Goal: Task Accomplishment & Management: Manage account settings

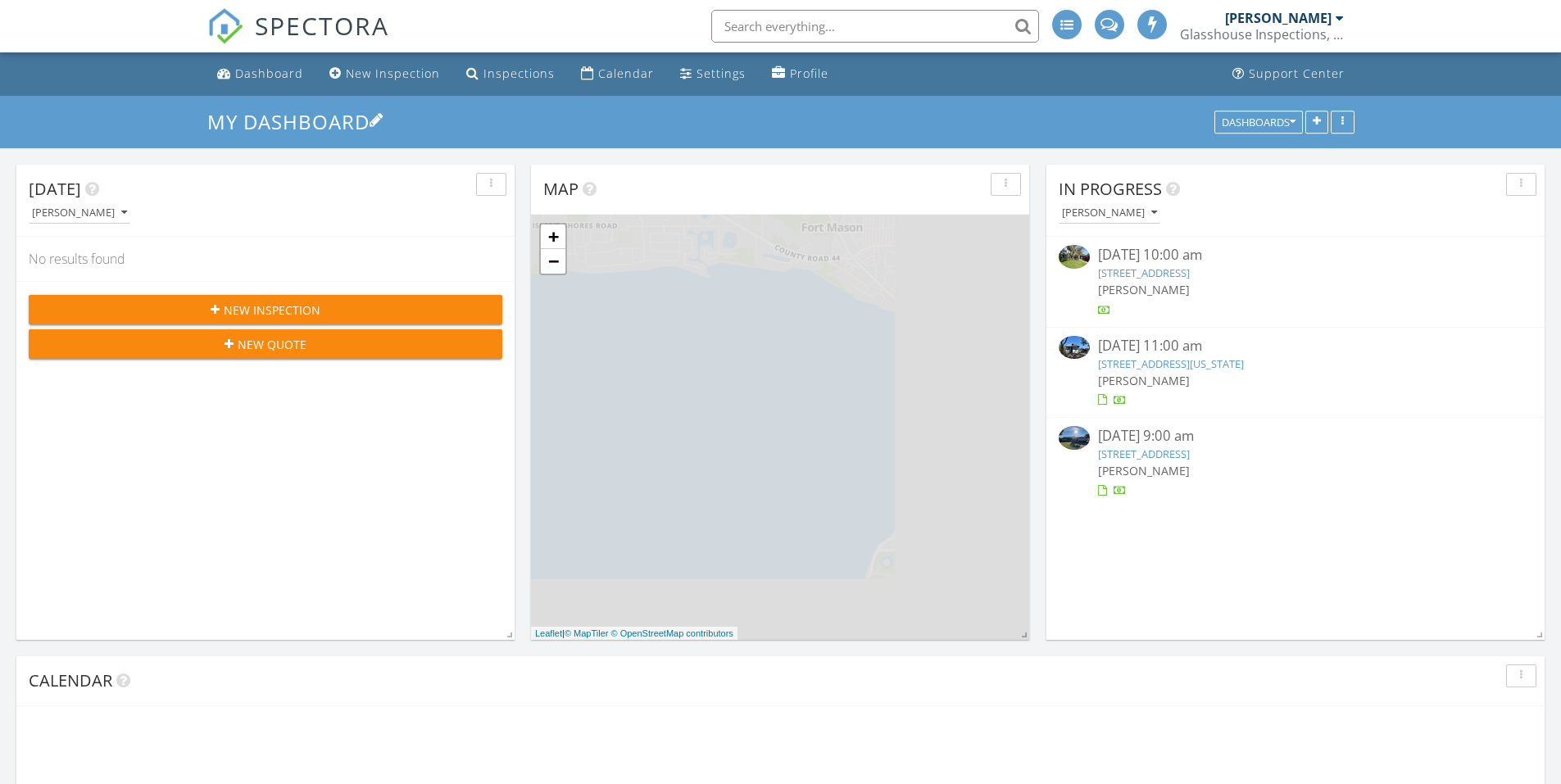
scroll to position [8, 8]
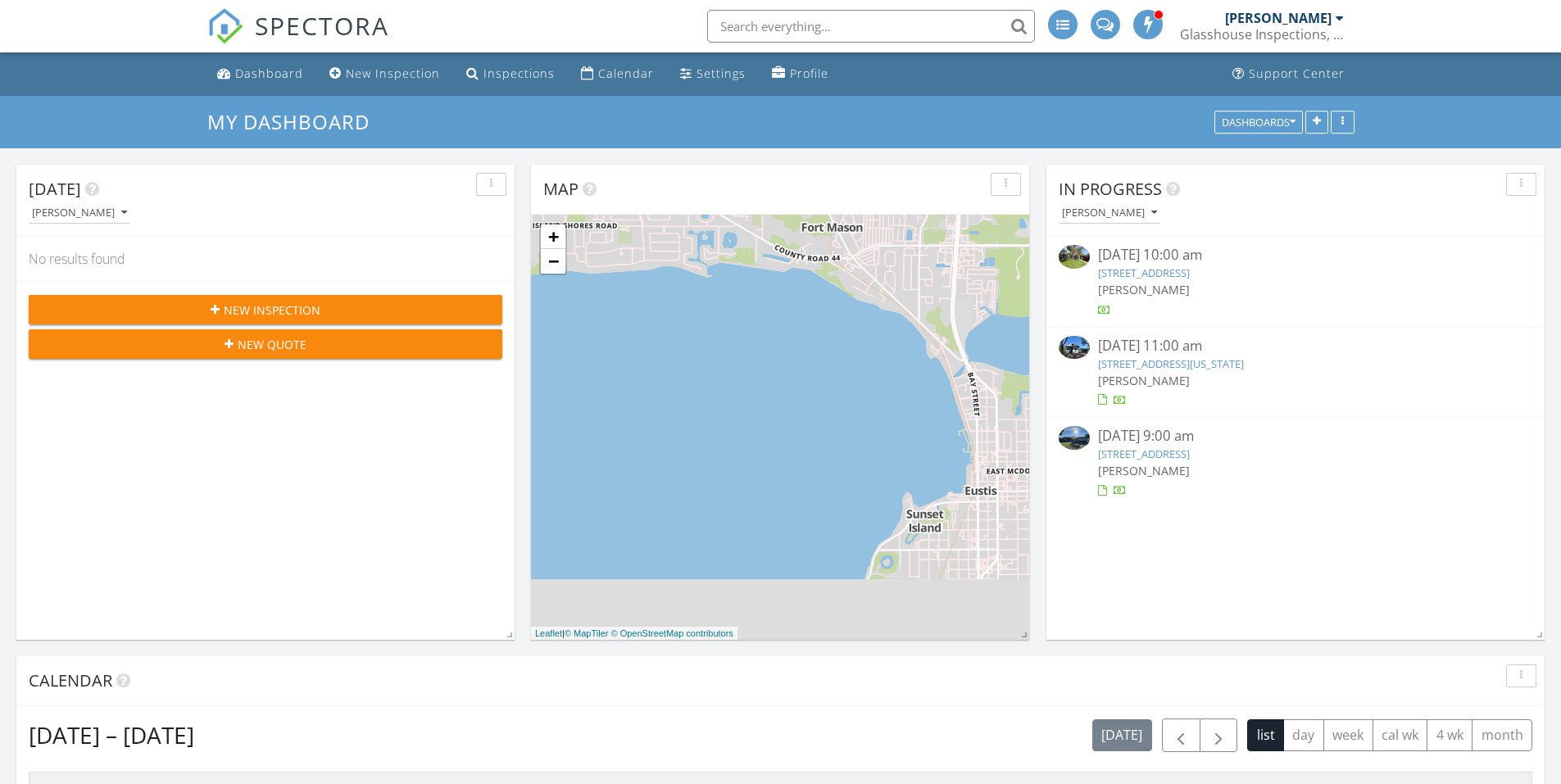
click at [1190, 454] on link "33916 Sabal Way, Leesburg, FL 34788" at bounding box center [1144, 453] width 92 height 15
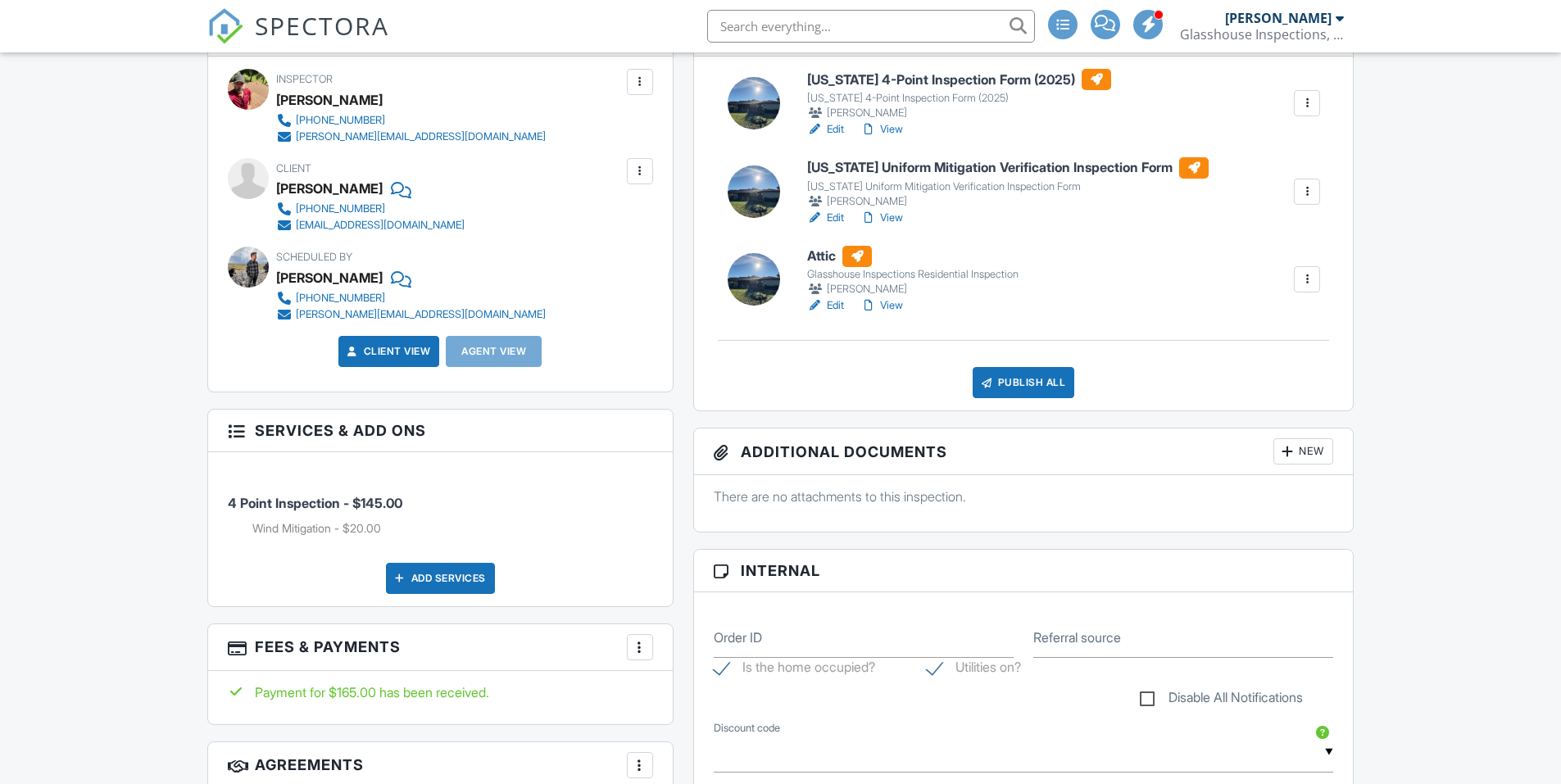
scroll to position [491, 0]
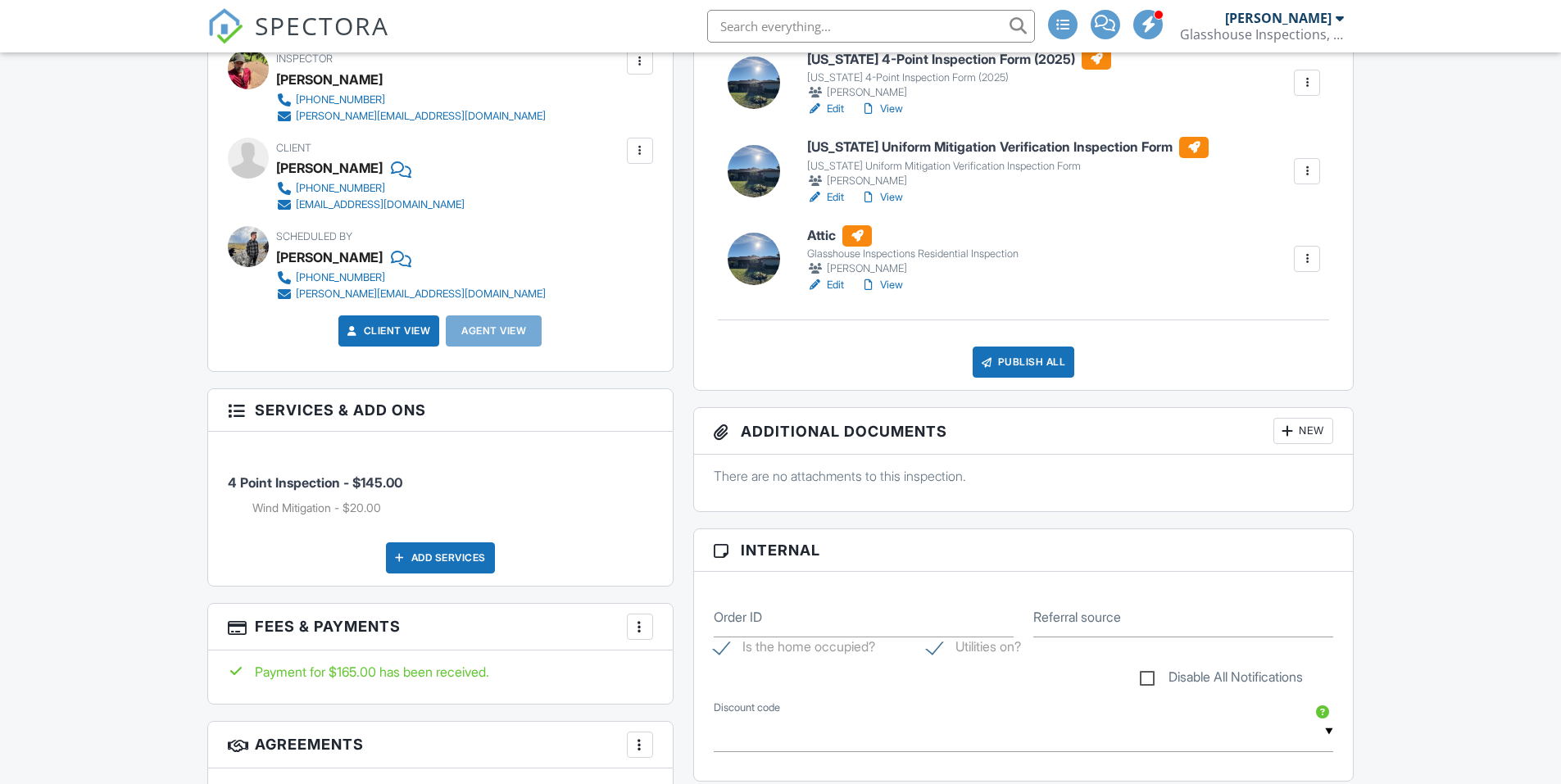
click at [357, 20] on span "SPECTORA" at bounding box center [322, 25] width 135 height 35
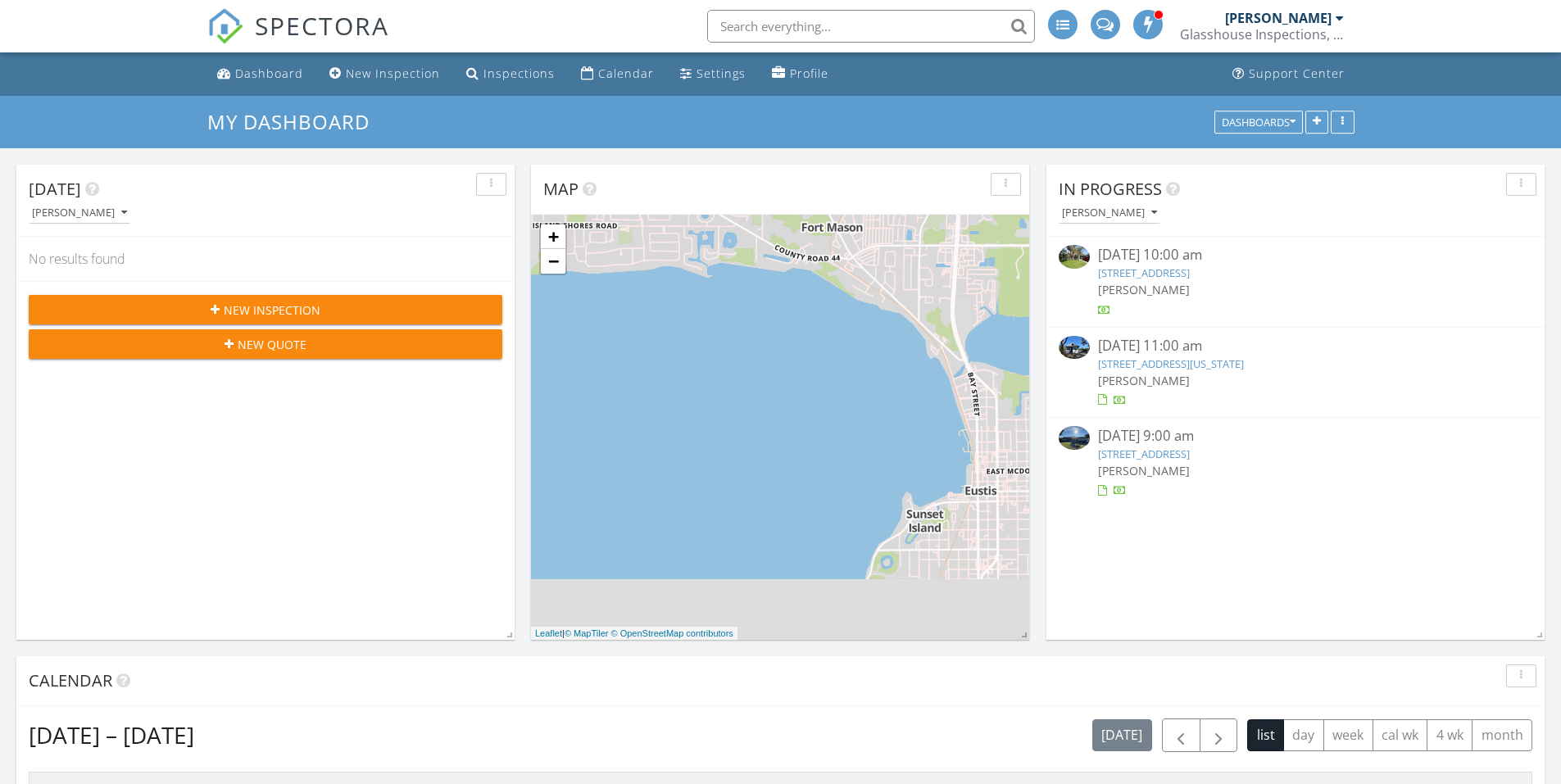
click at [1190, 449] on link "33916 Sabal Way, Leesburg, FL 34788" at bounding box center [1144, 453] width 92 height 15
